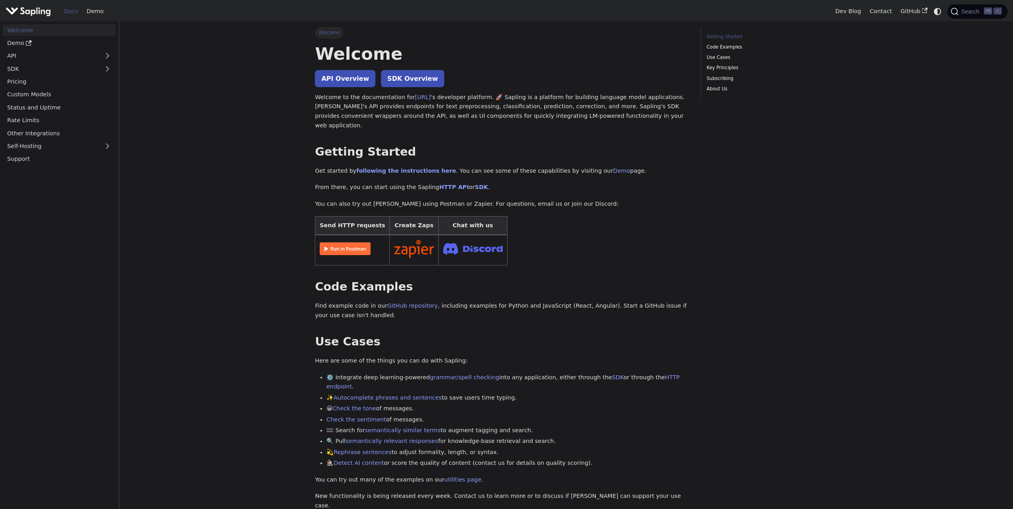
drag, startPoint x: 464, startPoint y: 113, endPoint x: 475, endPoint y: 113, distance: 10.4
drag, startPoint x: 475, startPoint y: 113, endPoint x: 558, endPoint y: 108, distance: 83.8
click at [558, 108] on p "Welcome to the documentation for [URL] 's developer platform. 🚀 Sapling is a pl…" at bounding box center [502, 112] width 374 height 38
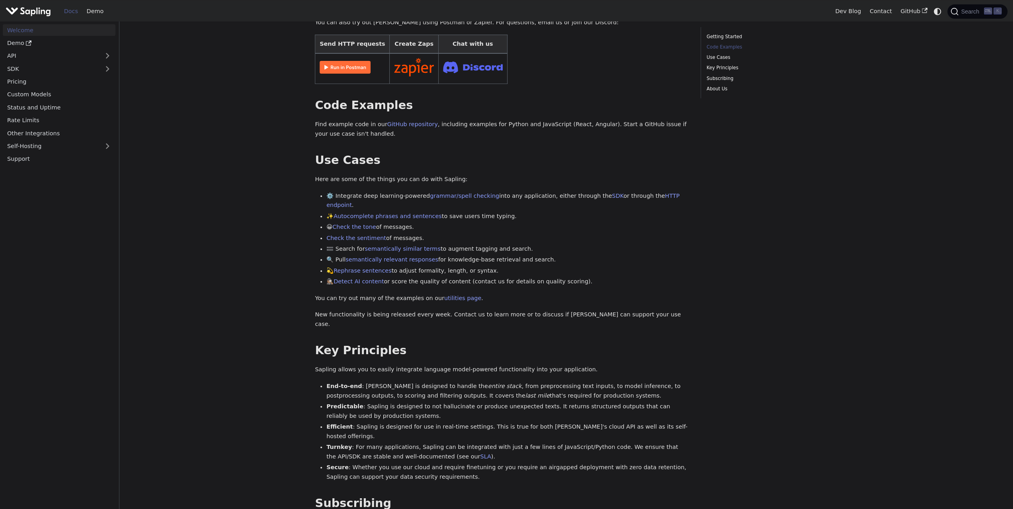
scroll to position [279, 0]
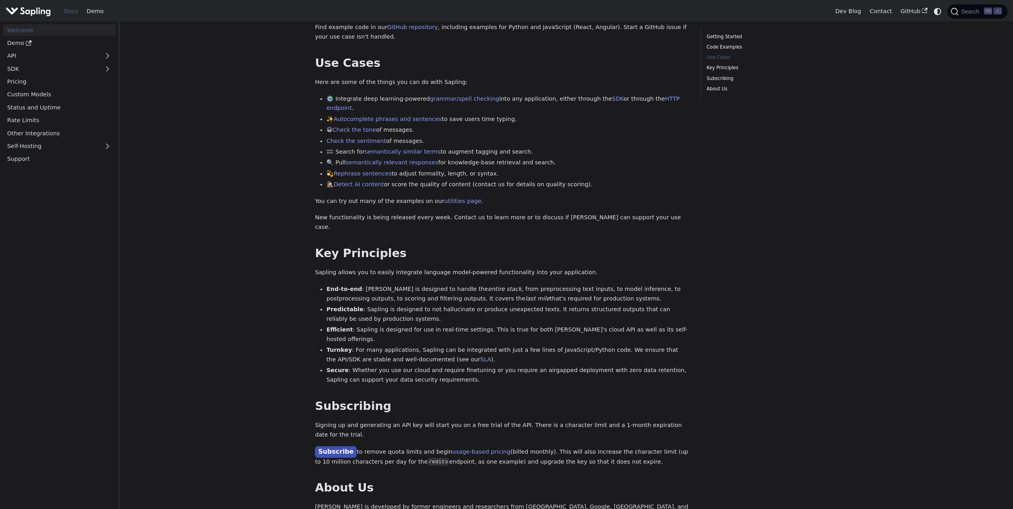
drag, startPoint x: 652, startPoint y: 133, endPoint x: 501, endPoint y: 294, distance: 220.9
click at [501, 305] on li "Predictable : Sapling is designed to not hallucinate or produce unexpected text…" at bounding box center [508, 314] width 363 height 19
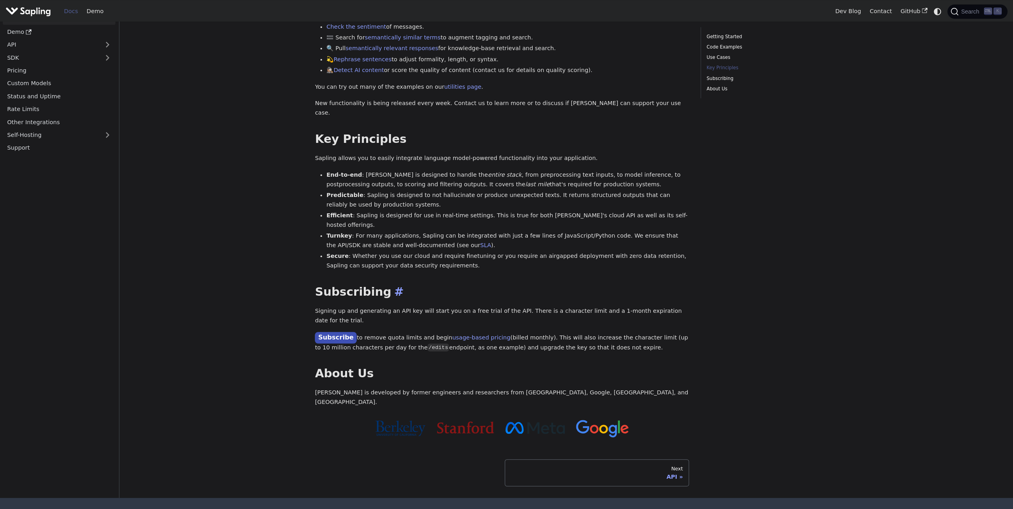
scroll to position [409, 0]
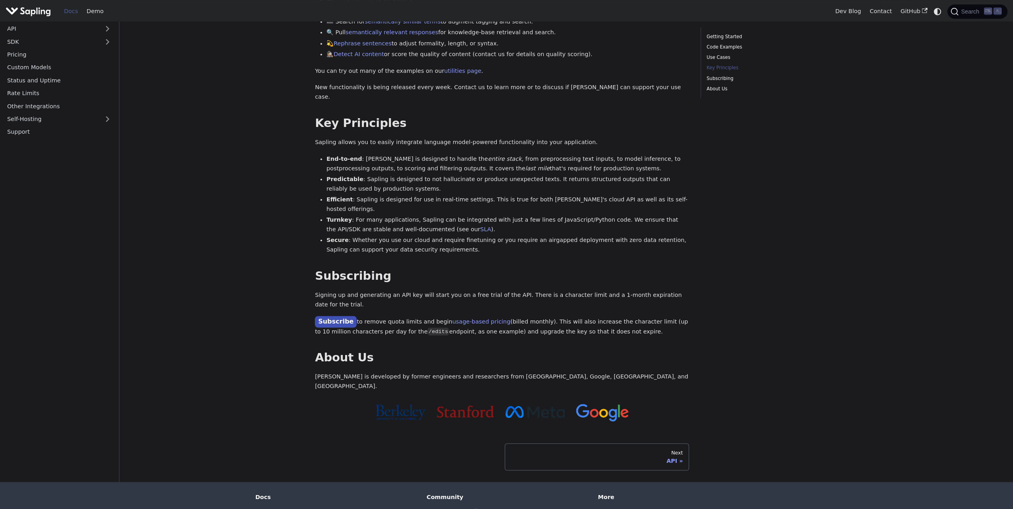
click at [557, 291] on p "Signing up and generating an API key will start you on a free trial of the API.…" at bounding box center [502, 300] width 374 height 19
click at [625, 291] on p "Signing up and generating an API key will start you on a free trial of the API.…" at bounding box center [502, 300] width 374 height 19
click at [470, 317] on p "Subscribe to remove quota limits and begin usage-based pricing (billed monthly)…" at bounding box center [502, 327] width 374 height 20
click at [469, 319] on link "usage-based pricing" at bounding box center [481, 322] width 58 height 6
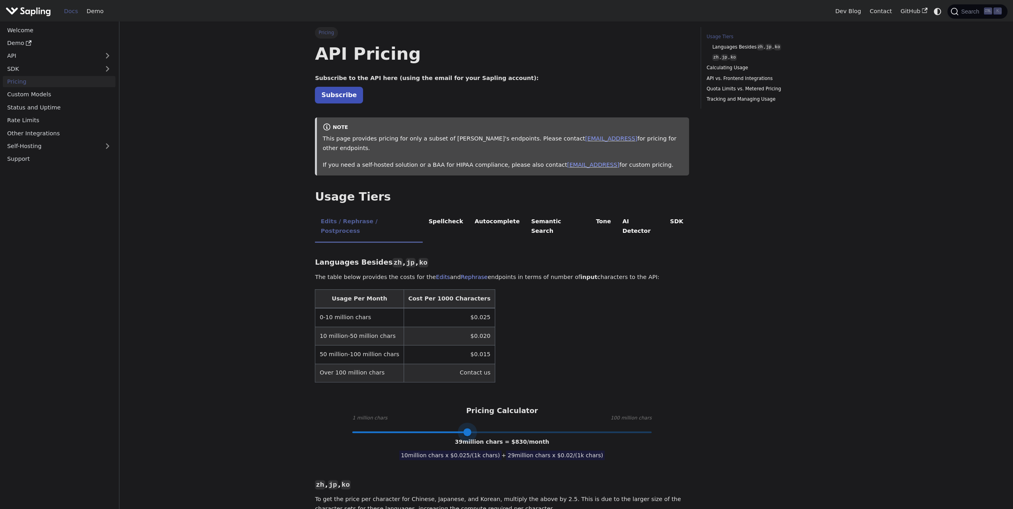
drag, startPoint x: 444, startPoint y: 412, endPoint x: 452, endPoint y: 407, distance: 10.0
click at [464, 428] on span at bounding box center [468, 432] width 8 height 8
type input "34"
click at [618, 212] on li "AI Detector" at bounding box center [641, 226] width 48 height 31
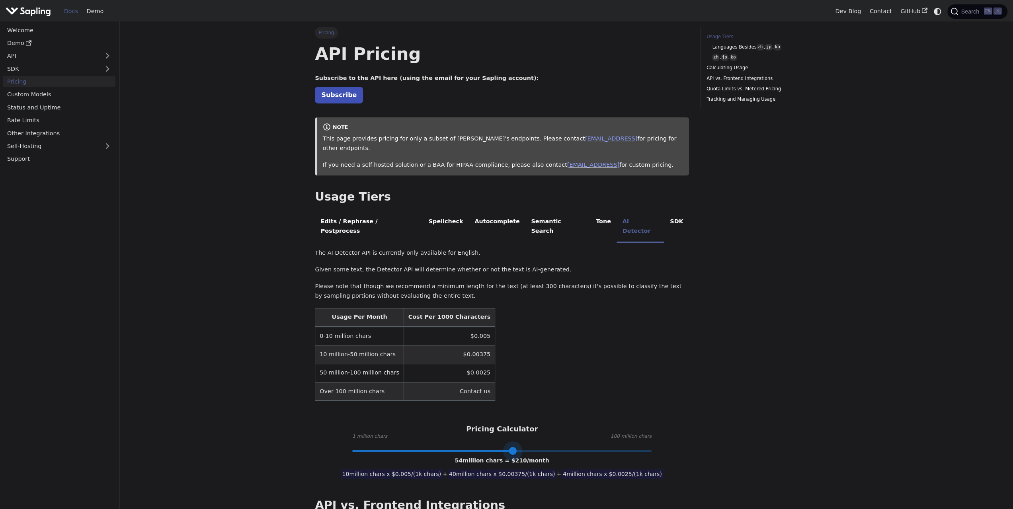
drag, startPoint x: 443, startPoint y: 430, endPoint x: 514, endPoint y: 434, distance: 71.4
click at [514, 447] on span at bounding box center [513, 451] width 8 height 8
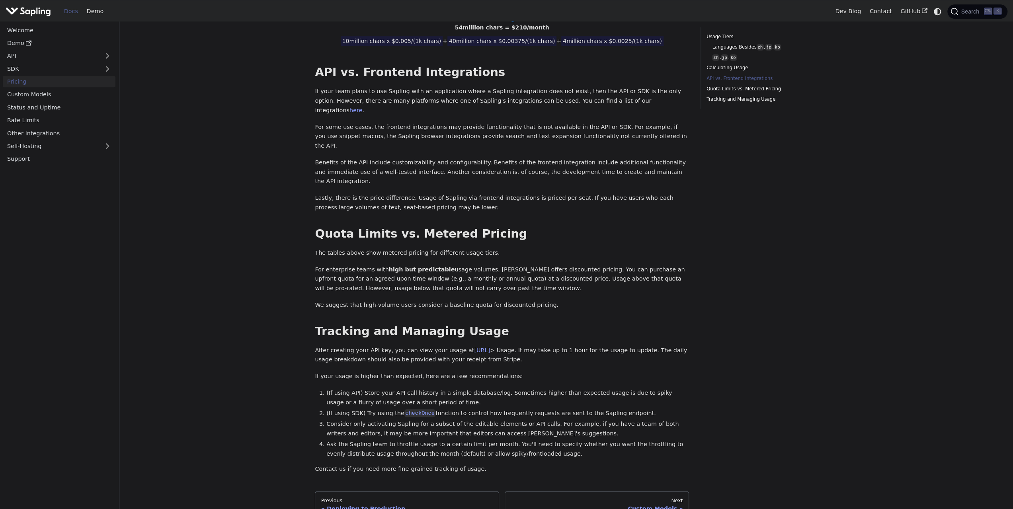
scroll to position [478, 0]
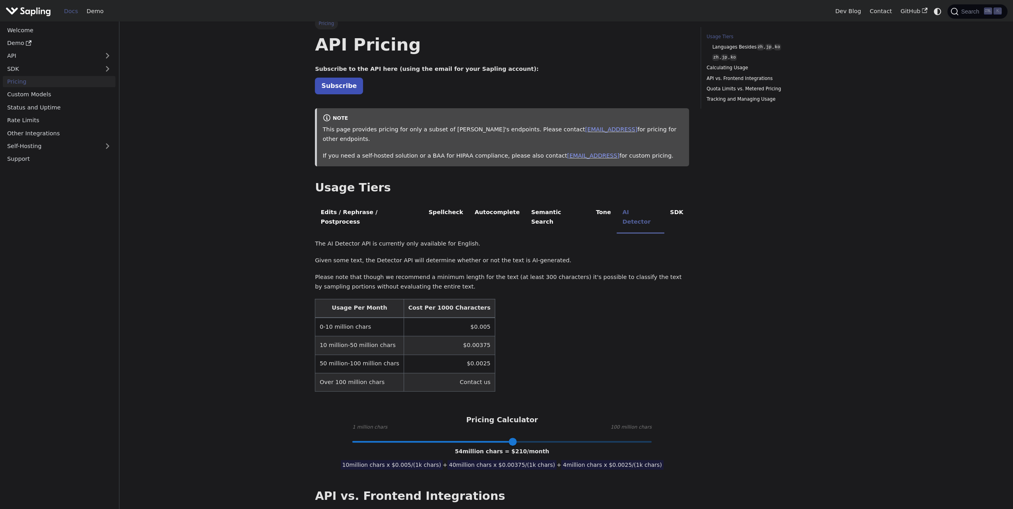
scroll to position [0, 0]
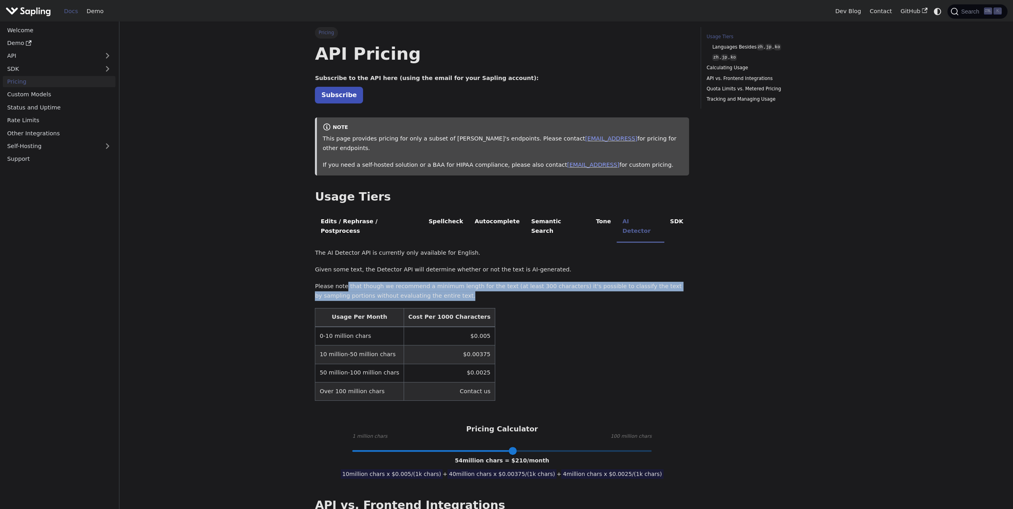
drag, startPoint x: 358, startPoint y: 269, endPoint x: 429, endPoint y: 275, distance: 71.6
click at [429, 282] on p "Please note that though we recommend a minimum length for the text (at least 30…" at bounding box center [502, 291] width 374 height 19
click at [452, 256] on div "The AI Detector API is currently only available for English. Given some text, t…" at bounding box center [502, 349] width 374 height 202
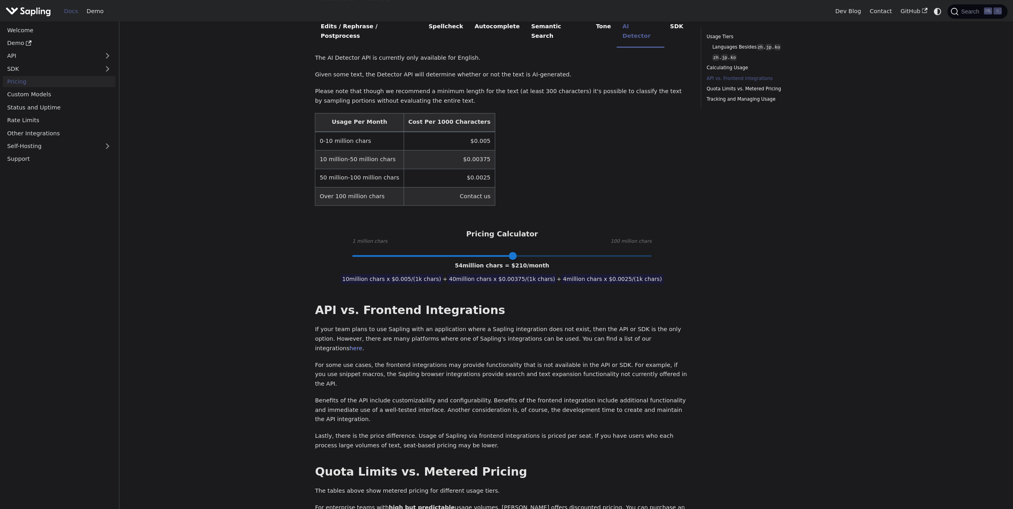
scroll to position [239, 0]
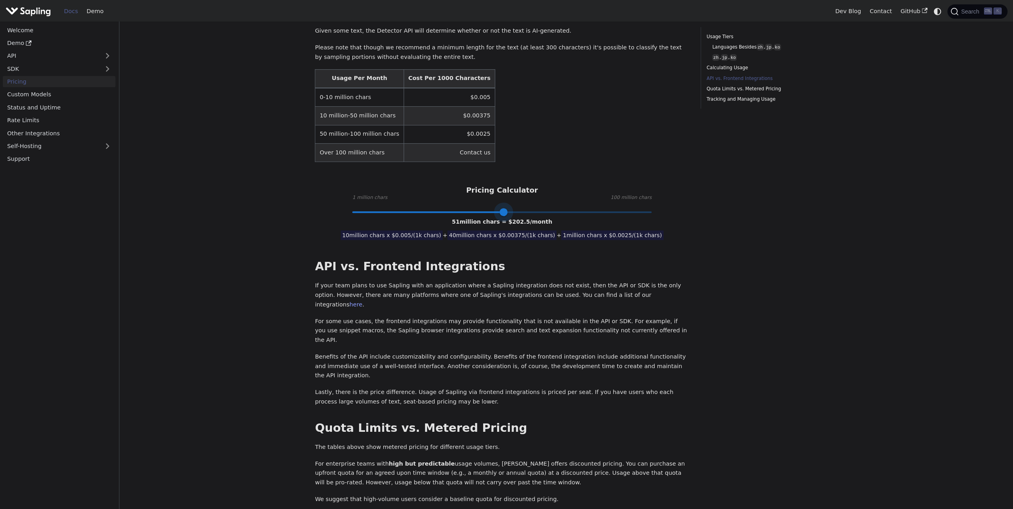
type input "50"
drag, startPoint x: 516, startPoint y: 192, endPoint x: 500, endPoint y: 190, distance: 16.1
click at [500, 208] on span at bounding box center [501, 212] width 8 height 8
click at [521, 135] on table "Usage Per Month Cost Per 1000 Characters 0-10 million chars $0.005 10 million-5…" at bounding box center [502, 115] width 374 height 93
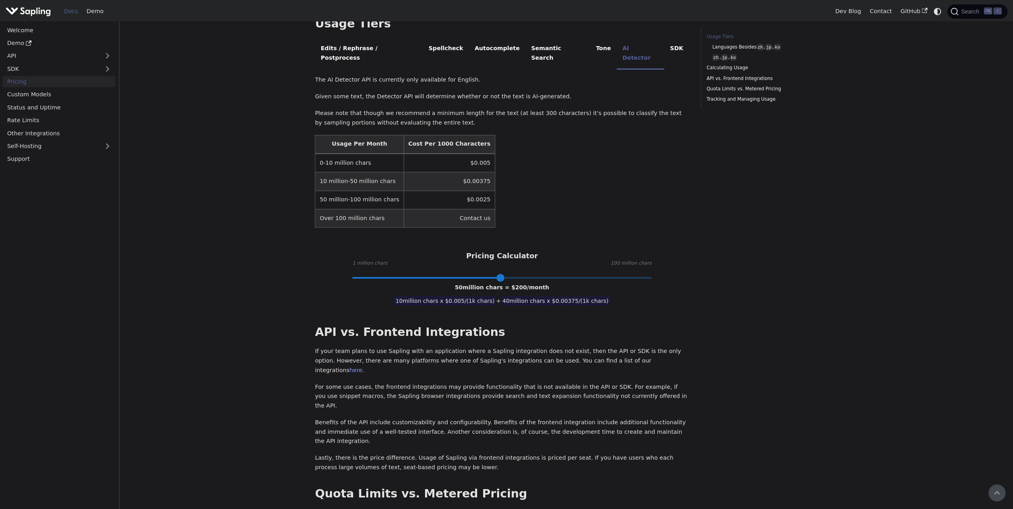
scroll to position [172, 0]
click at [760, 307] on div "Usage Tiers Languages Besides zh , jp , ko zh , jp , ko Calculating Usage API v…" at bounding box center [759, 317] width 129 height 925
click at [428, 384] on p "For some use cases, the frontend integrations may provide functionality that is…" at bounding box center [502, 398] width 374 height 28
click at [484, 93] on p "Given some text, the Detector API will determine whether or not the text is AI-…" at bounding box center [502, 98] width 374 height 10
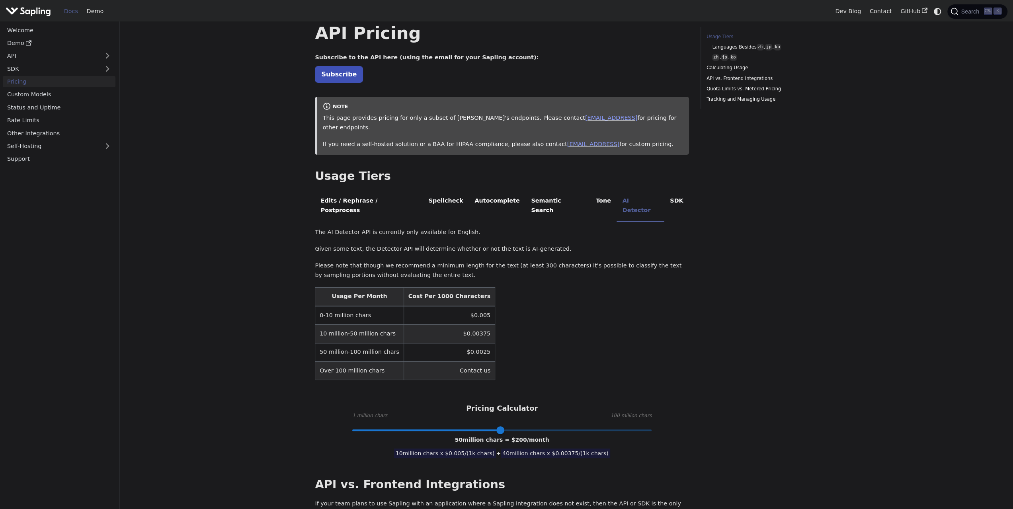
scroll to position [0, 0]
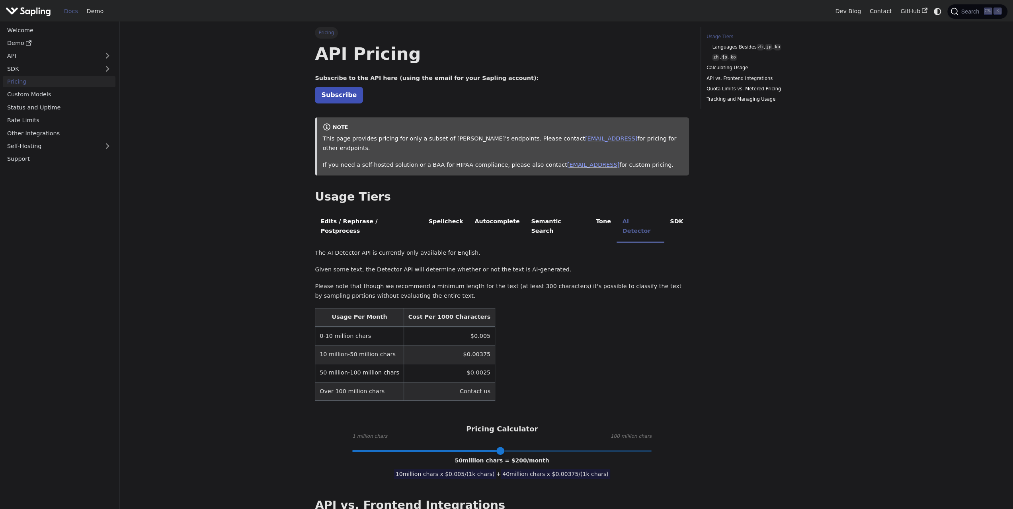
click at [556, 87] on div "API Pricing Subscribe to the API here (using the email for your Sapling account…" at bounding box center [502, 475] width 374 height 865
click at [885, 127] on main "Pricing On this page API Pricing Subscribe to the API here (using the email for…" at bounding box center [566, 493] width 894 height 942
